Goal: Find specific page/section: Find specific page/section

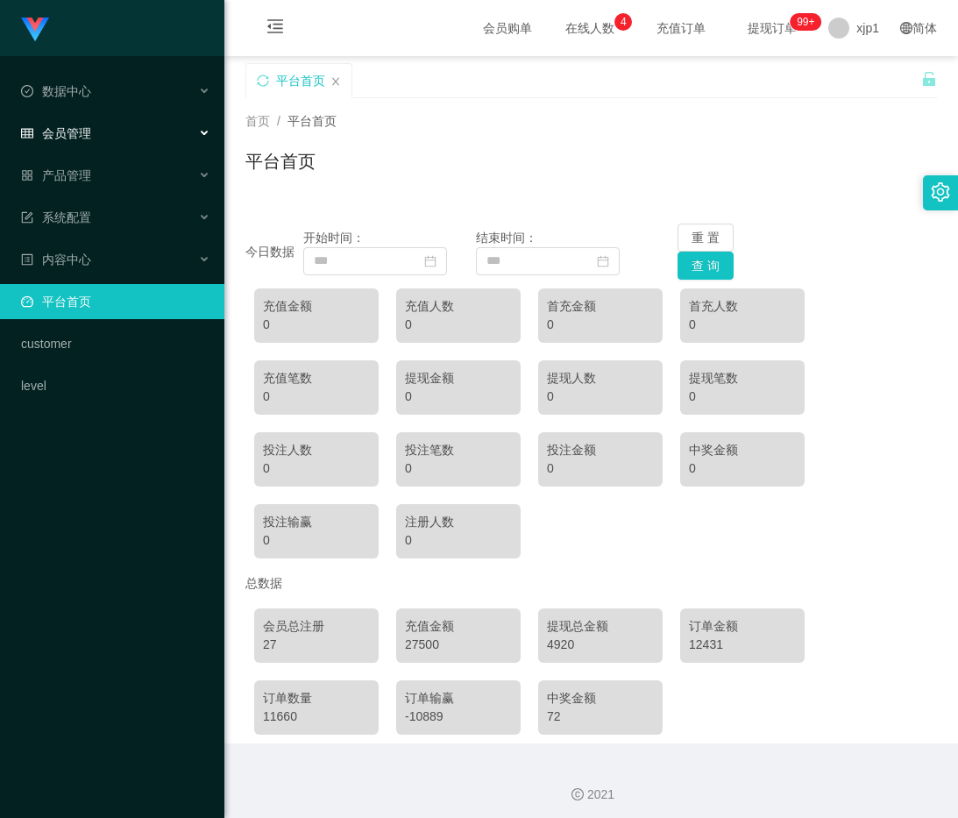
click at [124, 132] on div "会员管理" at bounding box center [112, 133] width 224 height 35
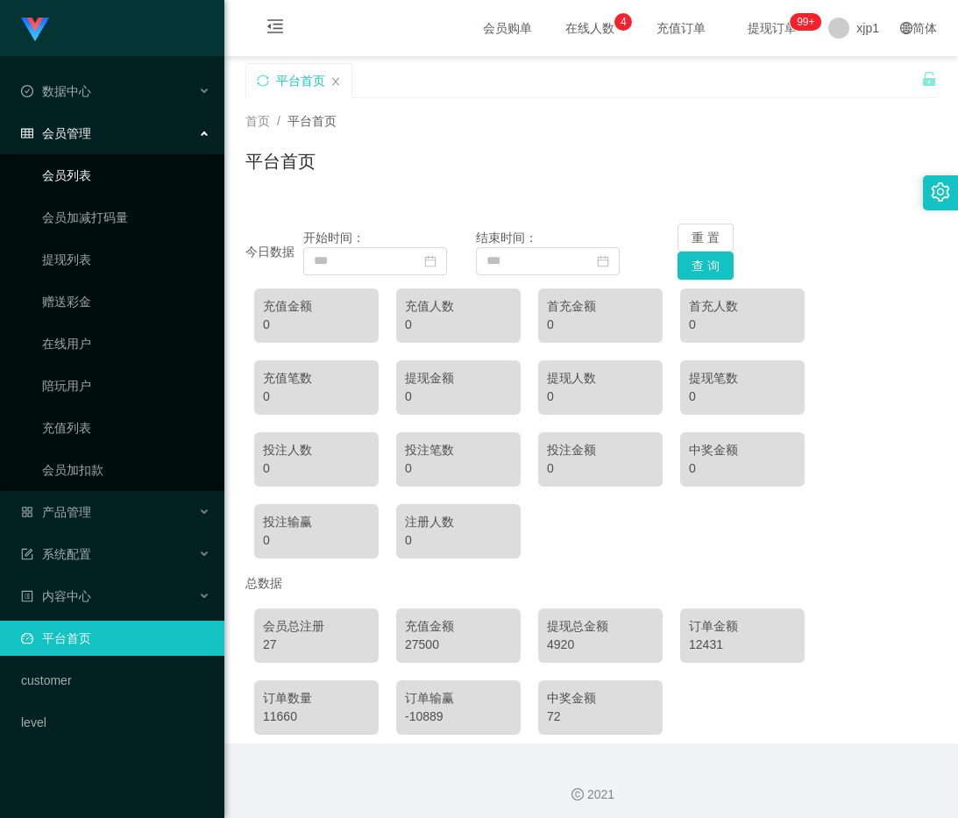
click at [102, 166] on link "会员列表" at bounding box center [126, 175] width 168 height 35
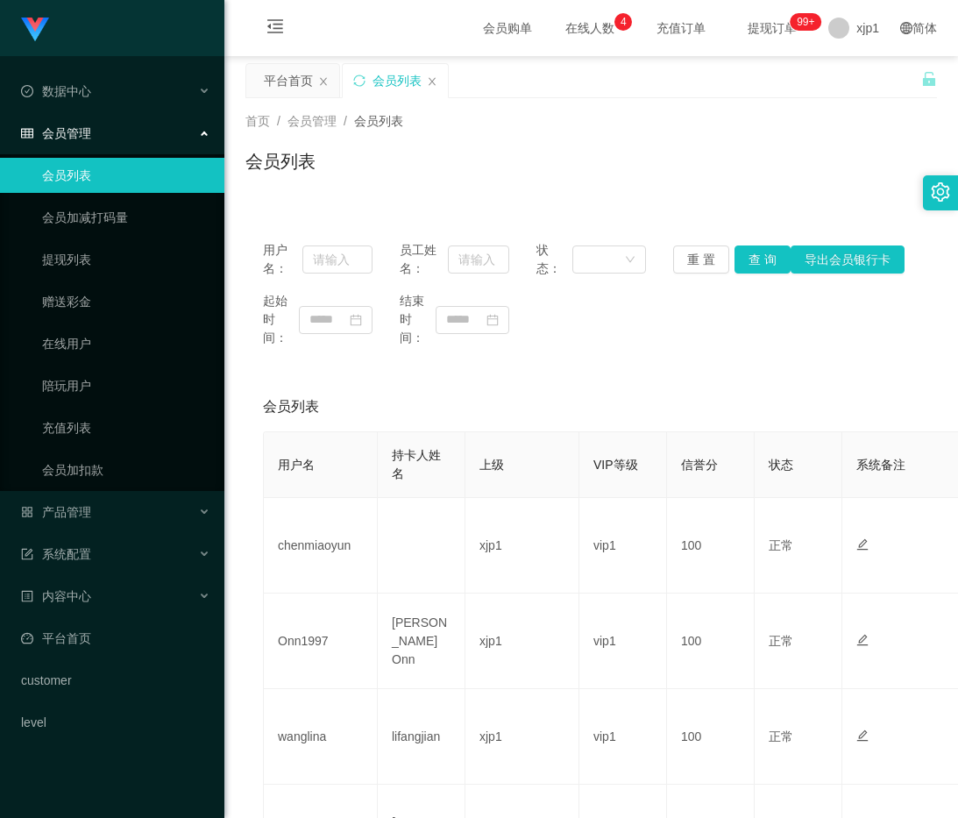
click at [117, 134] on div "会员管理" at bounding box center [112, 133] width 224 height 35
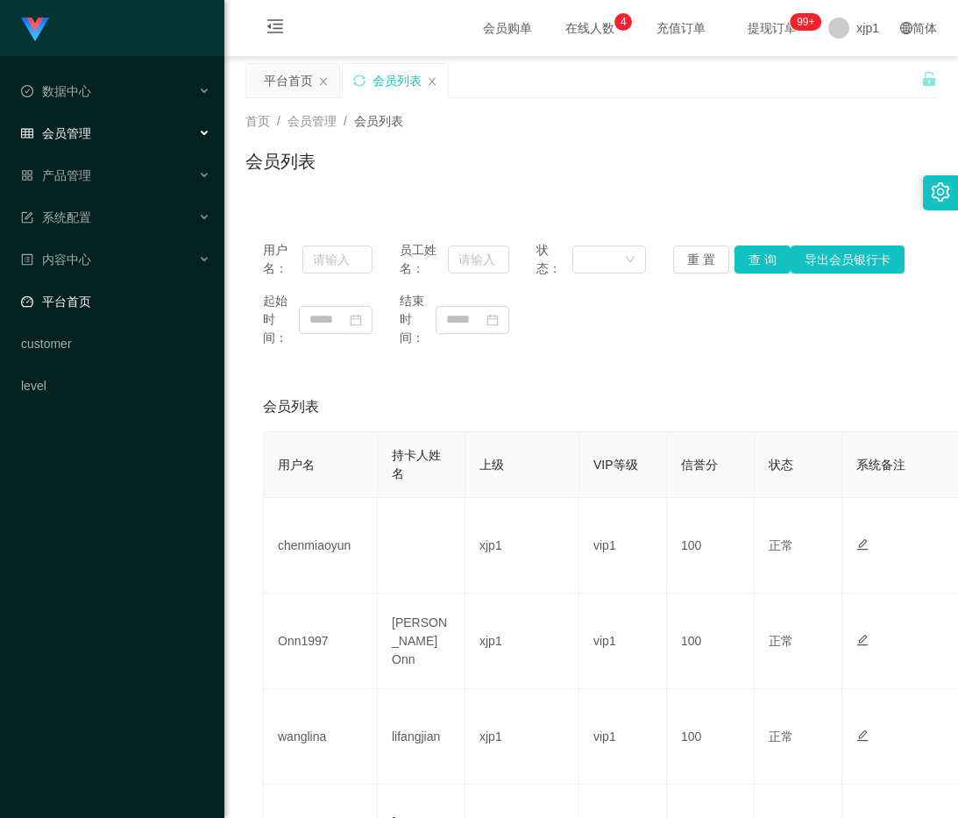
click at [100, 287] on link "平台首页" at bounding box center [115, 301] width 189 height 35
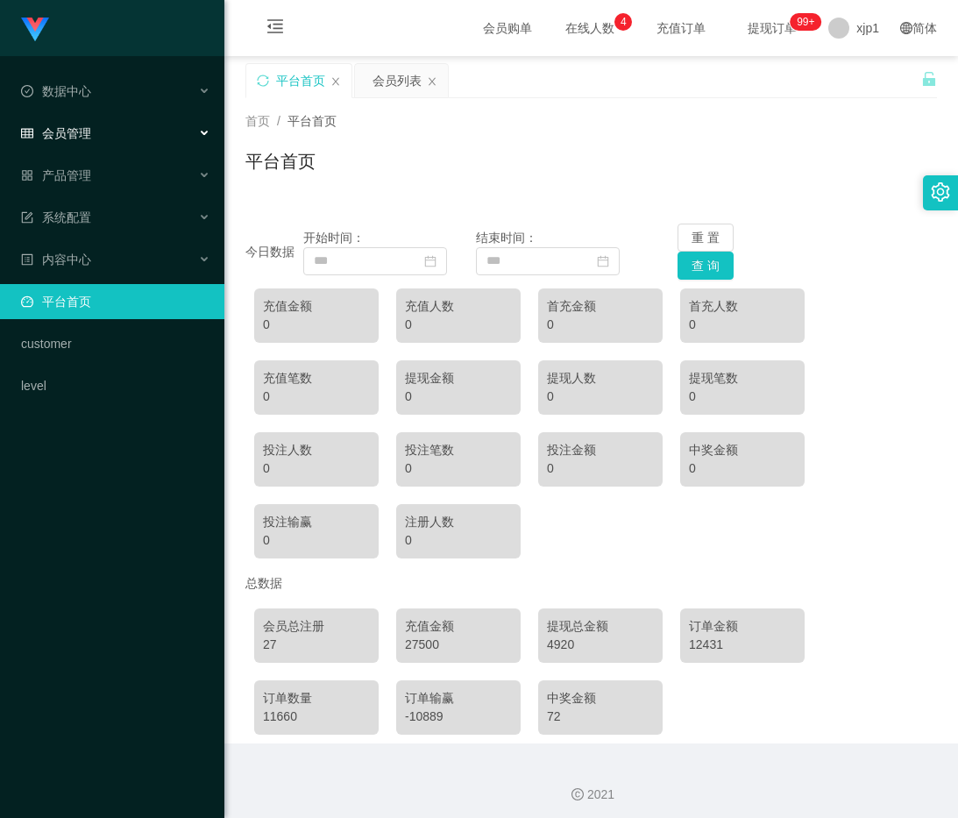
click at [59, 126] on span "会员管理" at bounding box center [56, 133] width 70 height 14
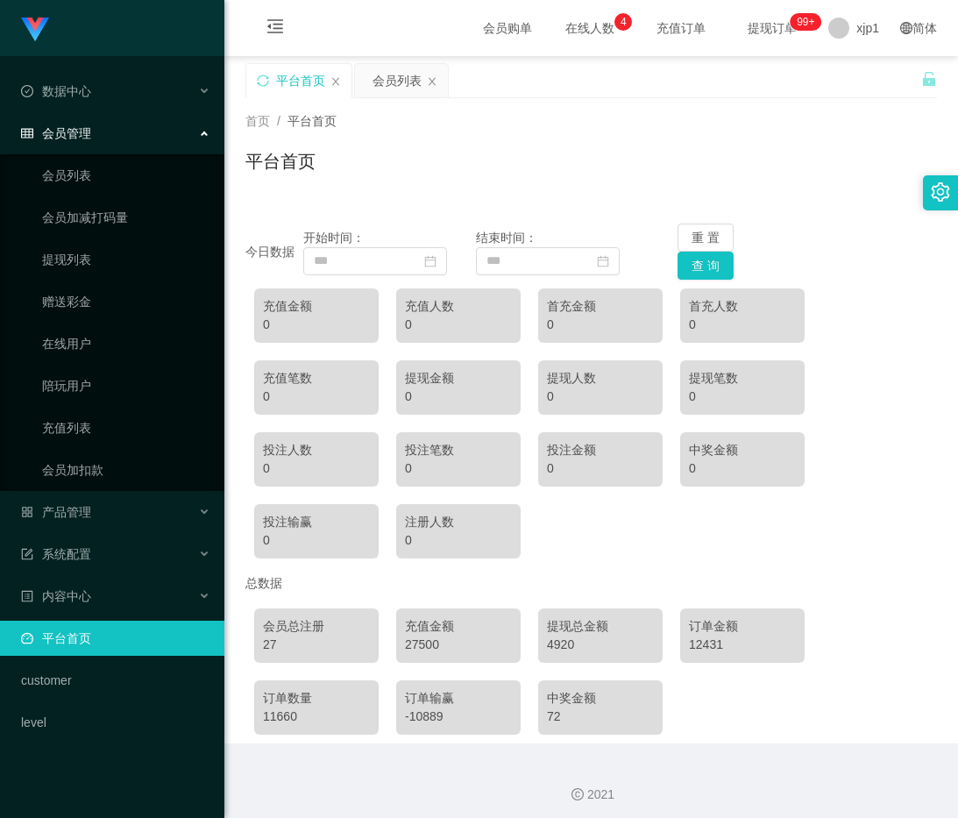
click at [63, 156] on ul "会员列表 会员加减打码量 提现列表 赠送彩金 在线用户 陪玩用户 充值列表 会员加扣款" at bounding box center [112, 322] width 224 height 337
click at [68, 168] on link "会员列表" at bounding box center [126, 175] width 168 height 35
